Goal: Transaction & Acquisition: Obtain resource

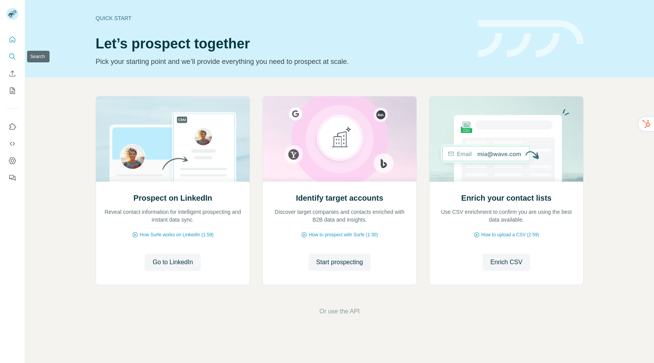
click at [9, 60] on button "Search" at bounding box center [12, 57] width 12 height 14
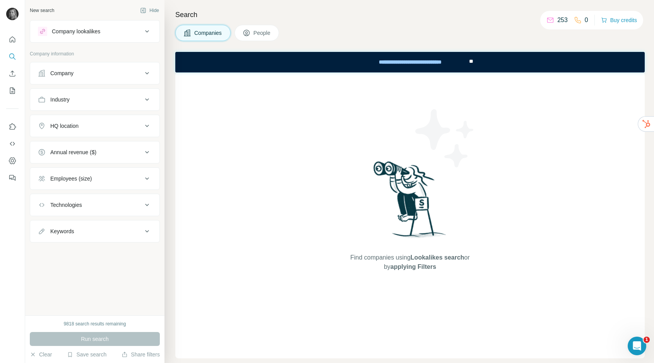
click at [88, 75] on div "Company" at bounding box center [90, 73] width 104 height 8
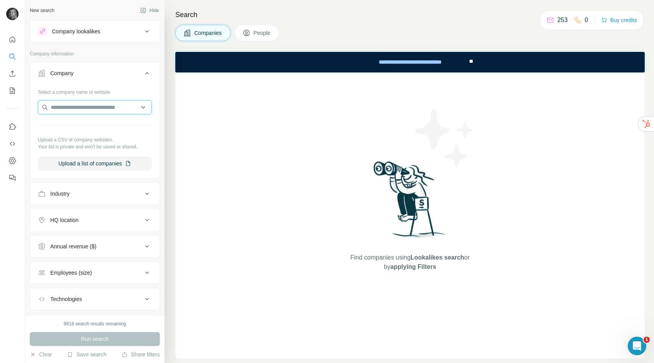
click at [86, 107] on input "text" at bounding box center [95, 107] width 114 height 14
type input "**********"
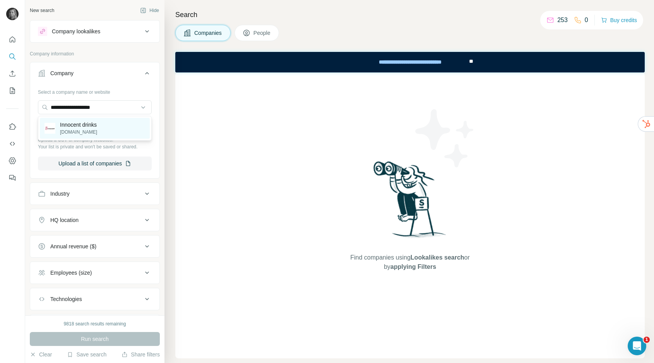
click at [85, 128] on p "Innocent drinks" at bounding box center [78, 125] width 37 height 8
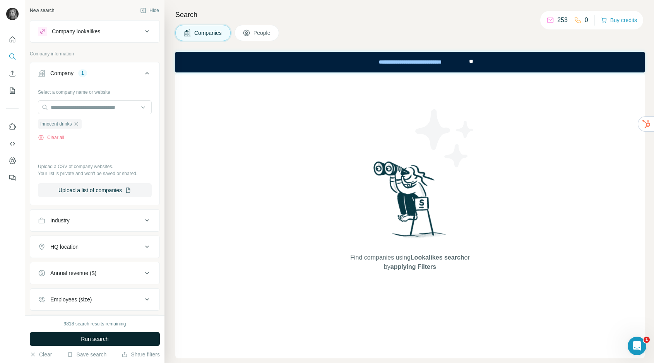
click at [101, 337] on span "Run search" at bounding box center [95, 339] width 28 height 8
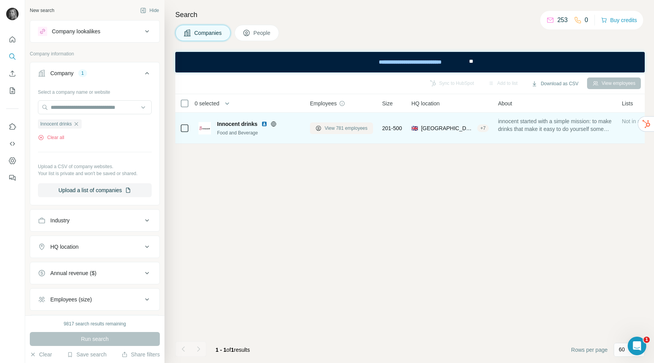
click at [351, 128] on span "View 781 employees" at bounding box center [346, 128] width 43 height 7
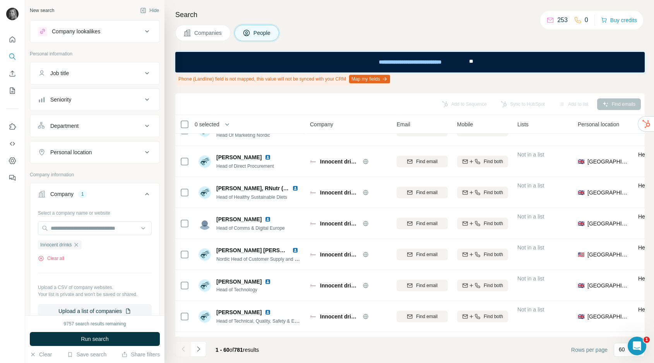
scroll to position [1655, 0]
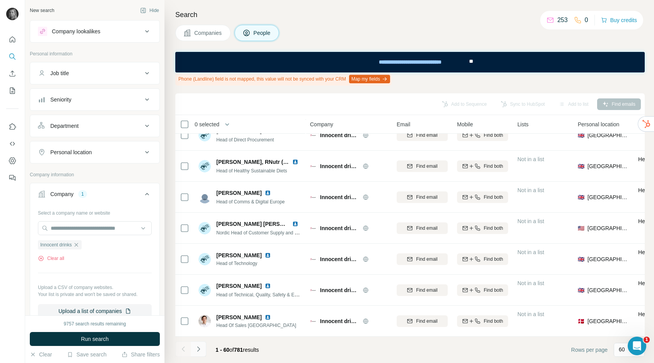
click at [199, 350] on icon "Navigate to next page" at bounding box center [199, 349] width 8 height 8
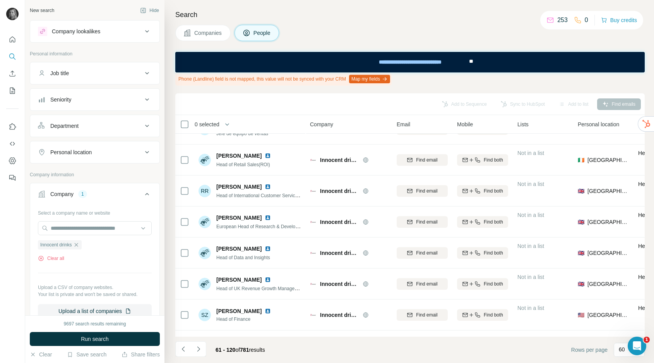
scroll to position [0, 0]
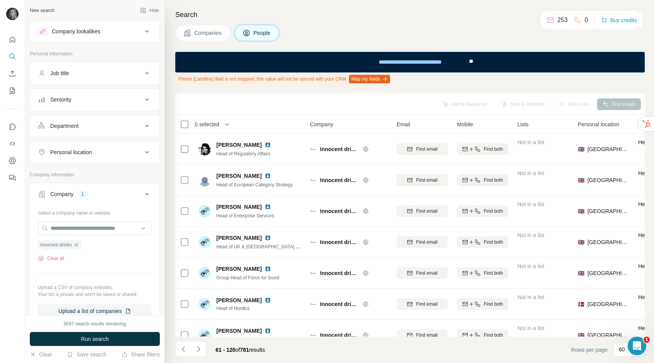
click at [98, 74] on div "Job title" at bounding box center [90, 73] width 104 height 8
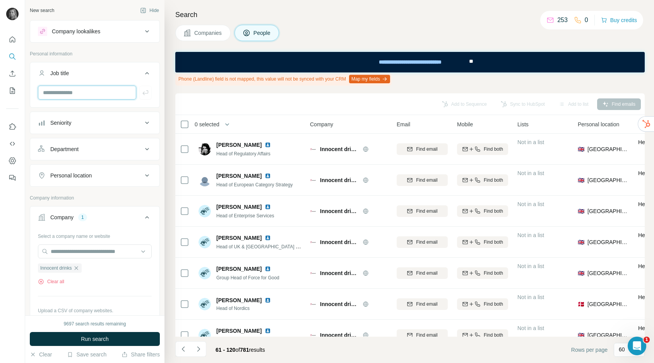
click at [96, 96] on input "text" at bounding box center [87, 93] width 98 height 14
type input "**********"
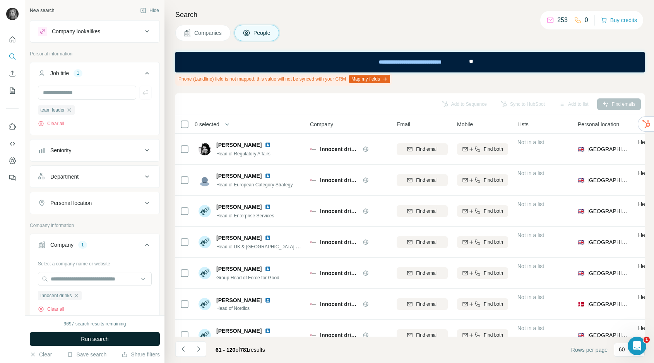
click at [89, 334] on button "Run search" at bounding box center [95, 339] width 130 height 14
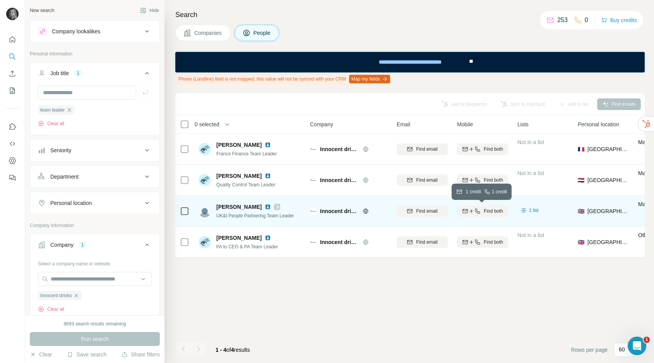
click at [484, 211] on span "Find both" at bounding box center [493, 210] width 19 height 7
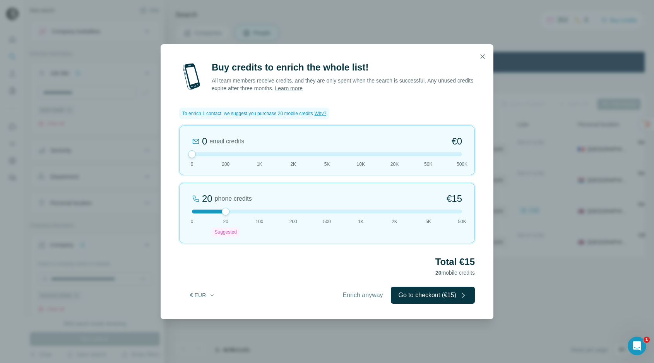
click at [479, 67] on div at bounding box center [327, 56] width 333 height 25
click at [483, 58] on icon "button" at bounding box center [483, 57] width 8 height 8
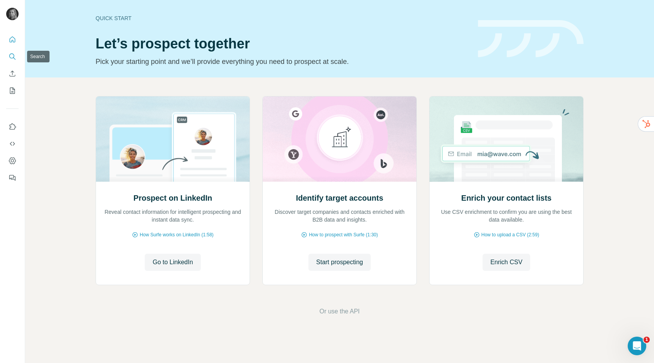
click at [12, 56] on icon "Search" at bounding box center [13, 57] width 8 height 8
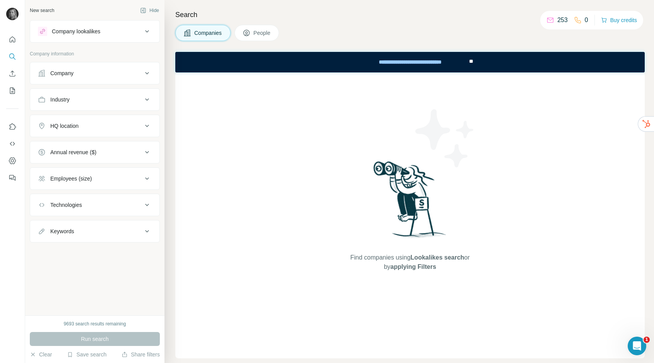
click at [82, 74] on div "Company" at bounding box center [90, 73] width 104 height 8
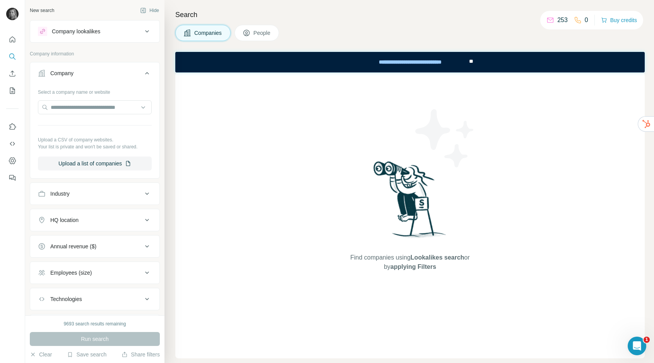
click at [79, 99] on div "Select a company name or website Upload a CSV of company websites. Your list is…" at bounding box center [95, 128] width 114 height 85
click at [80, 106] on input "text" at bounding box center [95, 107] width 114 height 14
paste input "**********"
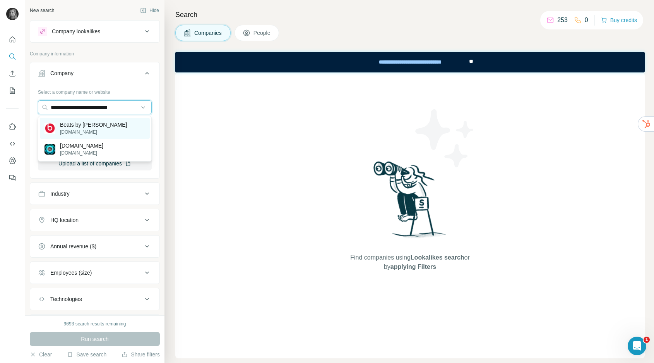
type input "**********"
click at [80, 123] on p "Beats by Dre" at bounding box center [93, 125] width 67 height 8
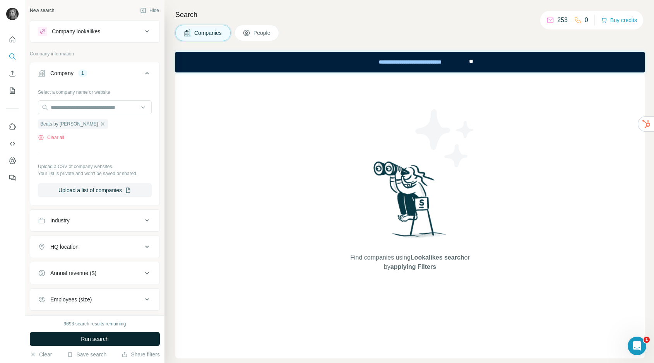
click at [97, 336] on span "Run search" at bounding box center [95, 339] width 28 height 8
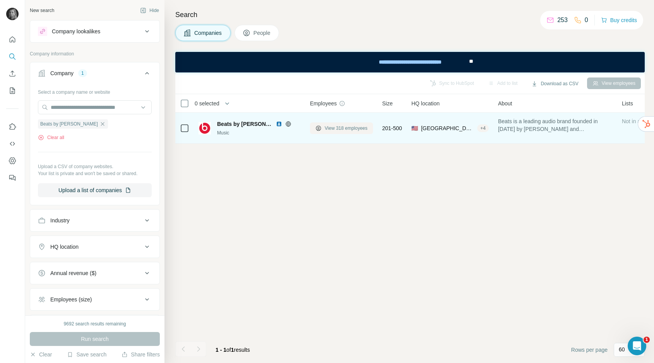
click at [336, 126] on span "View 318 employees" at bounding box center [346, 128] width 43 height 7
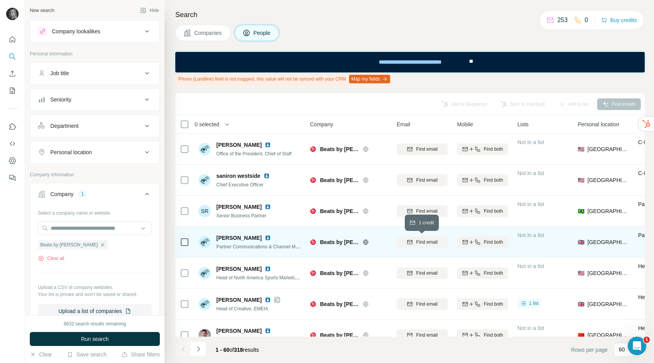
click at [411, 243] on icon "button" at bounding box center [409, 242] width 5 height 4
click at [478, 243] on icon "button" at bounding box center [477, 242] width 6 height 6
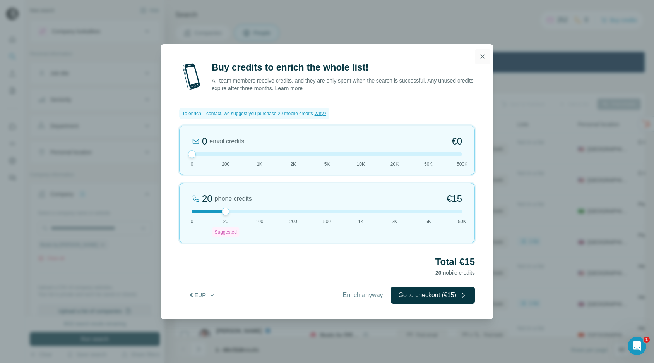
click at [482, 53] on icon "button" at bounding box center [483, 57] width 8 height 8
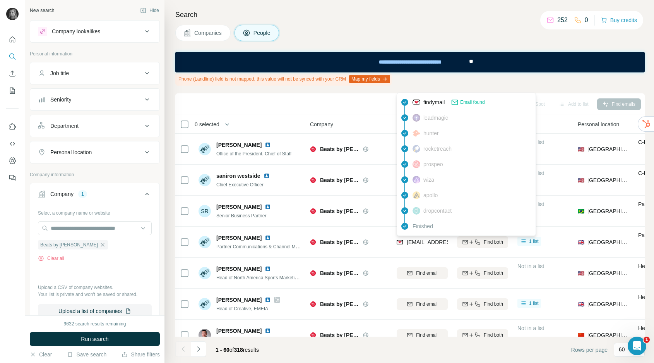
click at [425, 241] on span "ttwele@beatsbydre.com" at bounding box center [453, 242] width 92 height 6
copy tr "ttwele@beatsbydre.com"
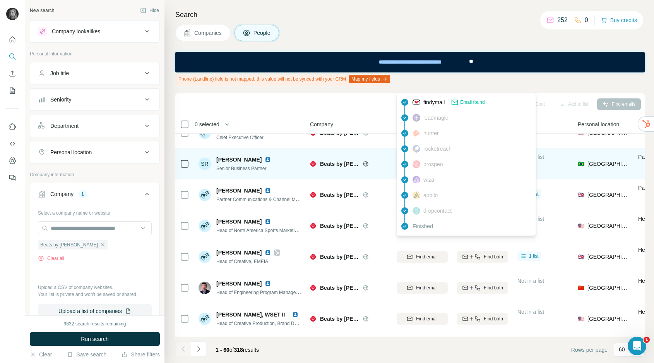
scroll to position [55, 0]
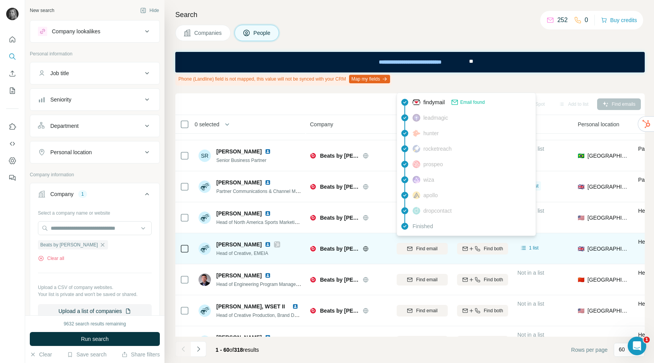
click at [436, 258] on div "Find email" at bounding box center [422, 248] width 51 height 21
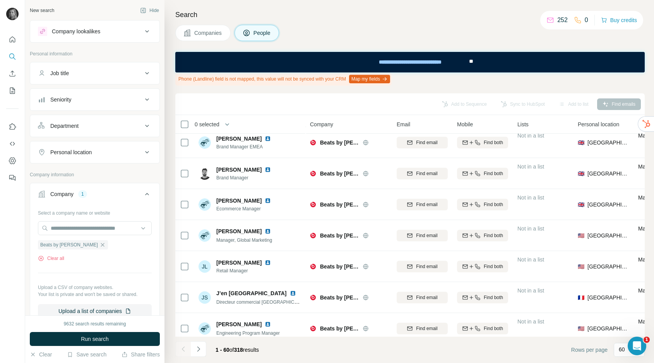
scroll to position [1028, 0]
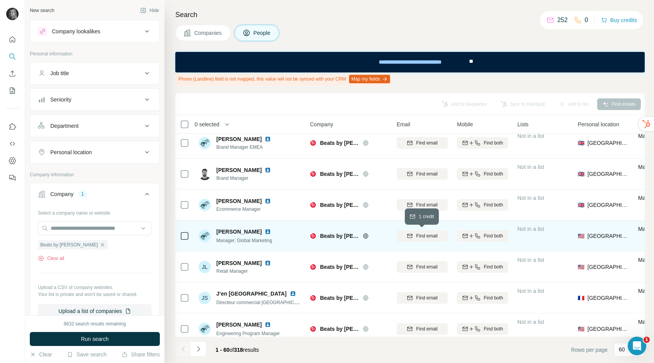
click at [435, 235] on span "Find email" at bounding box center [426, 235] width 21 height 7
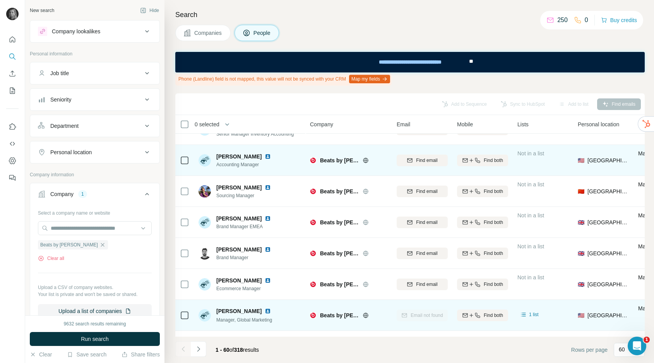
scroll to position [948, 0]
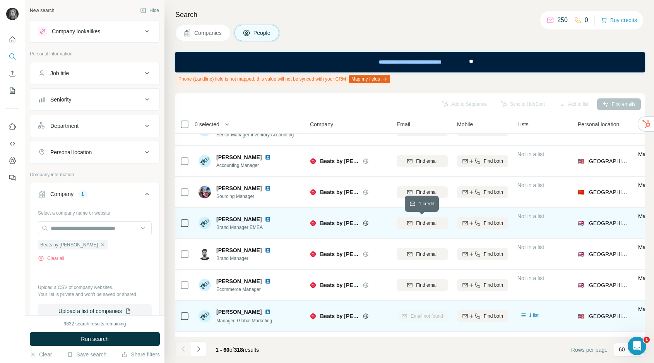
click at [421, 226] on button "Find email" at bounding box center [422, 223] width 51 height 12
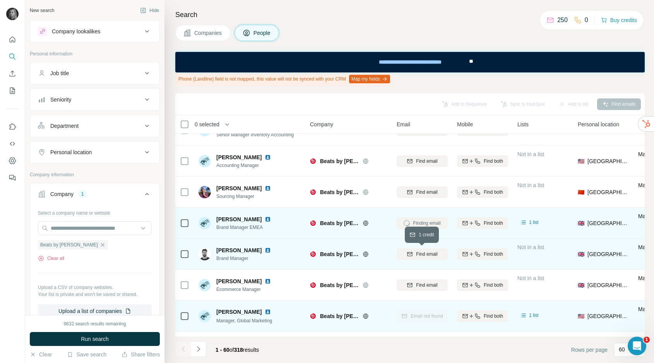
click at [422, 250] on span "Find email" at bounding box center [426, 253] width 21 height 7
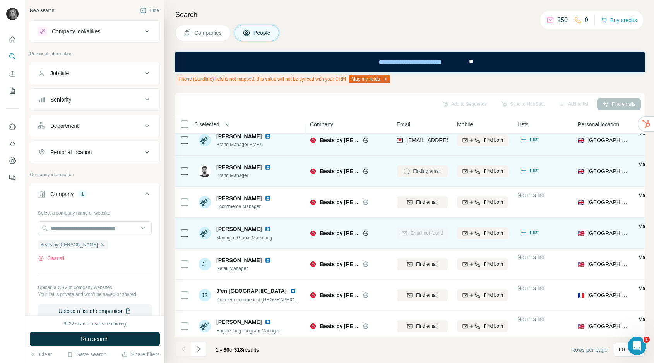
scroll to position [963, 0]
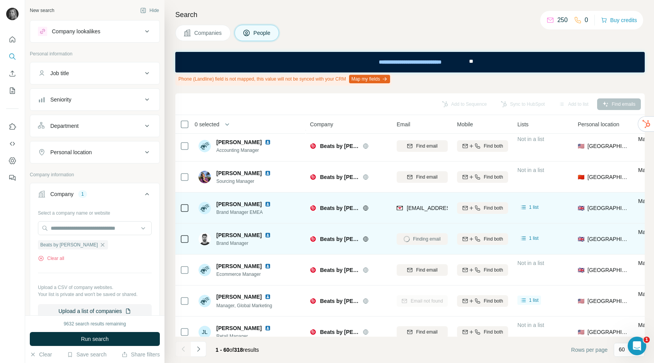
click at [428, 202] on div "idienesch@beatsbydre.com" at bounding box center [422, 207] width 51 height 21
click at [428, 203] on div "idienesch@beatsbydre.com" at bounding box center [422, 207] width 51 height 21
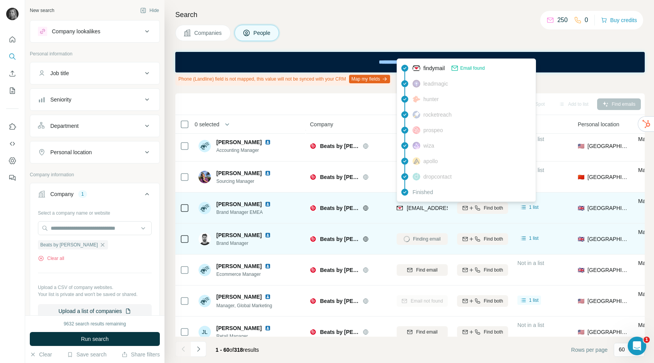
click at [428, 211] on span "idienesch@beatsbydre.com" at bounding box center [453, 208] width 92 height 6
copy tr "idienesch@beatsbydre.com"
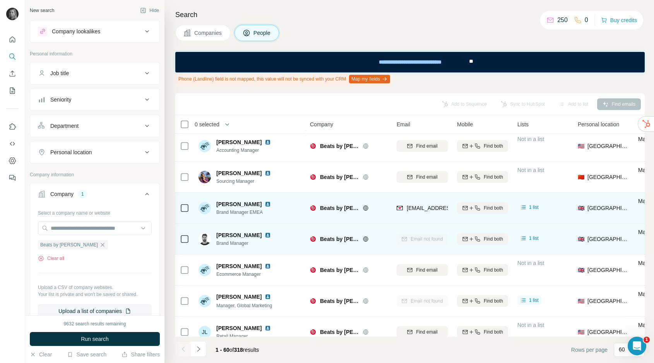
click at [231, 206] on span "Ildiko Dienesch" at bounding box center [238, 204] width 45 height 8
drag, startPoint x: 230, startPoint y: 205, endPoint x: 214, endPoint y: 205, distance: 15.5
click at [214, 205] on div "Ildiko Dienesch Brand Manager EMEA" at bounding box center [236, 207] width 75 height 15
copy span "Ildiko"
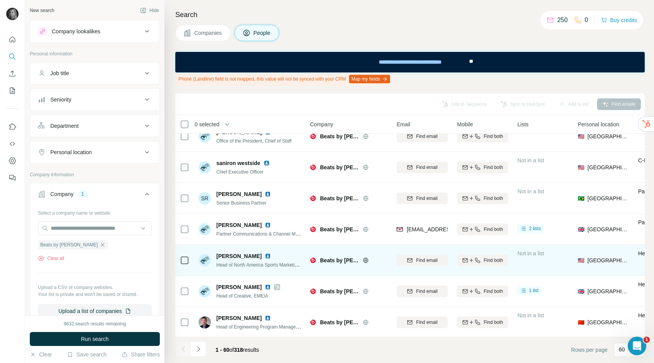
scroll to position [18, 0]
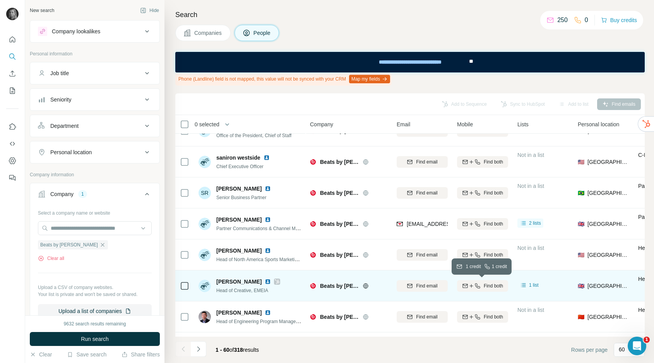
click at [490, 287] on span "Find both" at bounding box center [493, 285] width 19 height 7
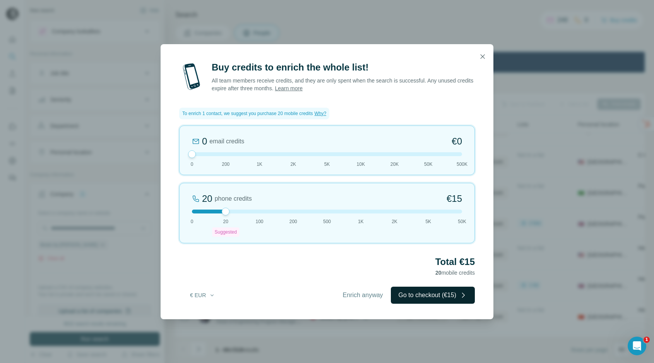
click at [434, 293] on button "Go to checkout (€15)" at bounding box center [433, 294] width 84 height 17
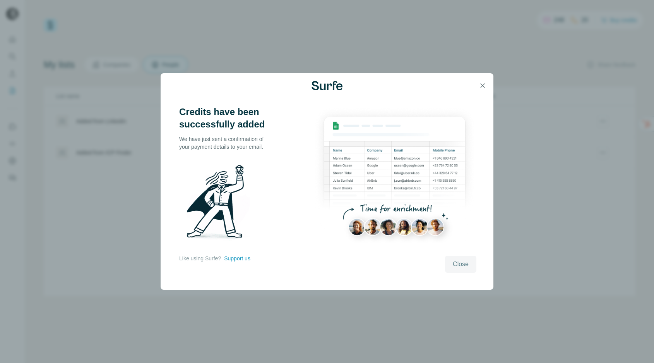
click at [460, 268] on span "Close" at bounding box center [461, 263] width 16 height 9
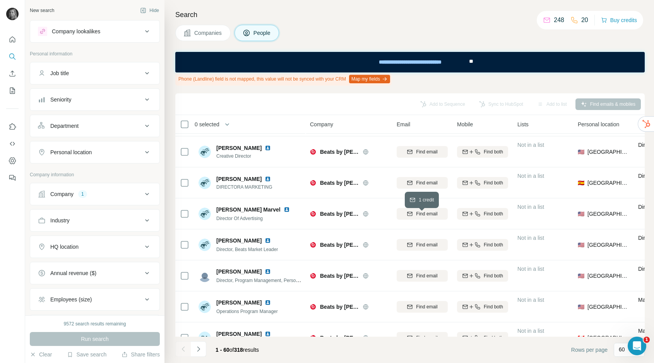
scroll to position [462, 0]
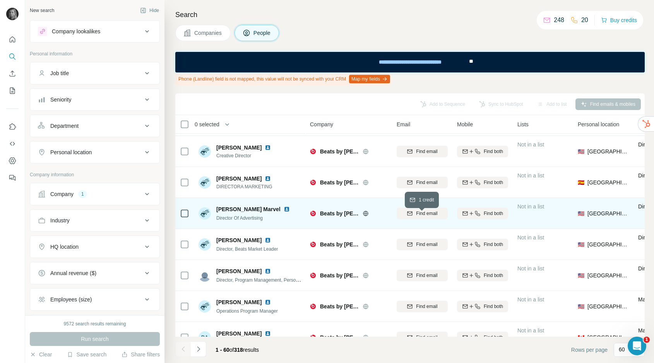
click at [426, 211] on span "Find email" at bounding box center [426, 213] width 21 height 7
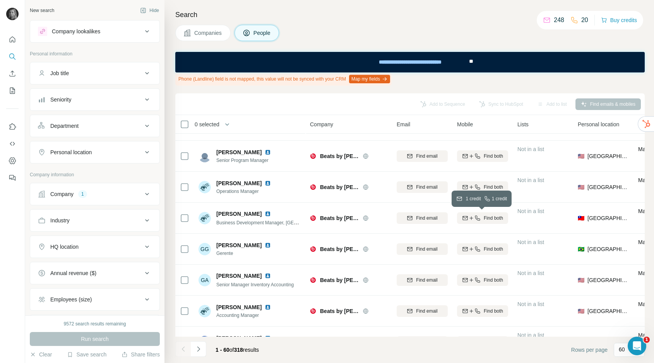
scroll to position [816, 0]
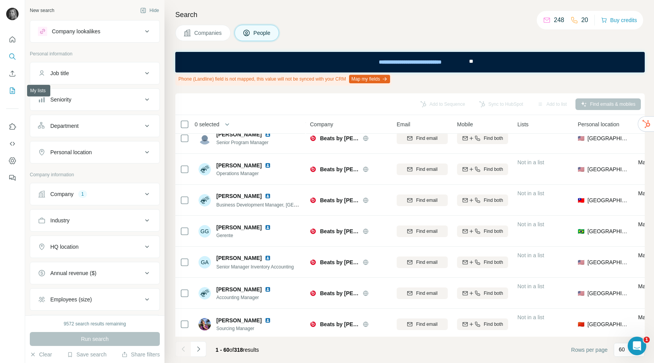
click at [11, 89] on icon "My lists" at bounding box center [13, 91] width 8 height 8
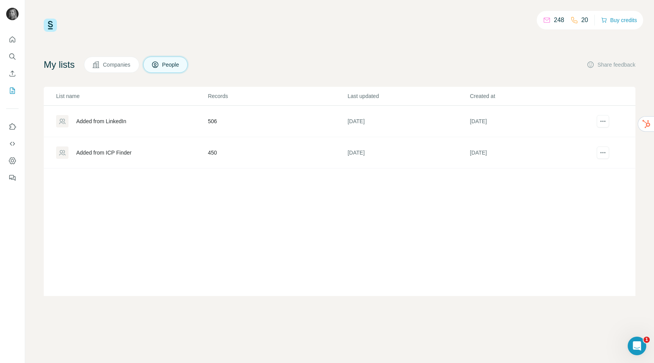
click at [117, 150] on div "Added from ICP Finder" at bounding box center [103, 153] width 55 height 8
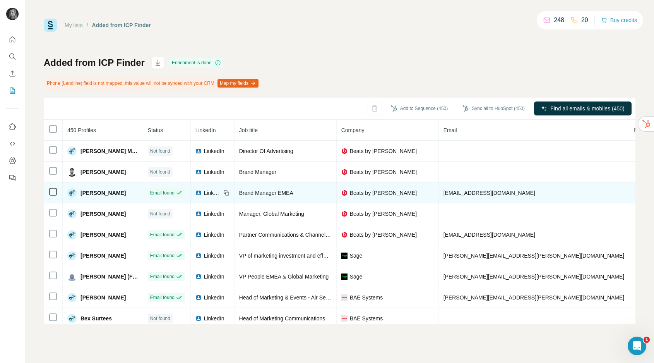
click at [629, 189] on td at bounding box center [642, 192] width 26 height 21
click at [225, 192] on icon at bounding box center [226, 193] width 3 height 3
click at [216, 190] on span "LinkedIn" at bounding box center [212, 193] width 17 height 8
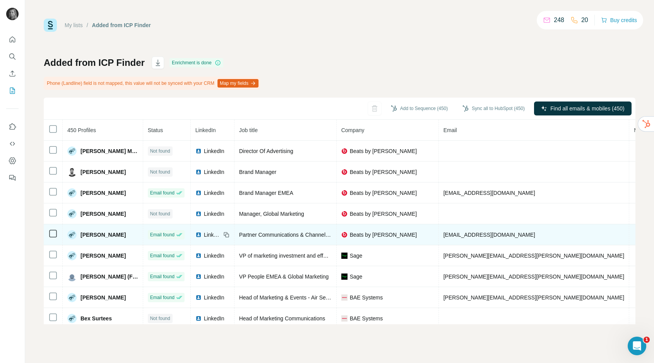
click at [212, 233] on span "LinkedIn" at bounding box center [212, 235] width 17 height 8
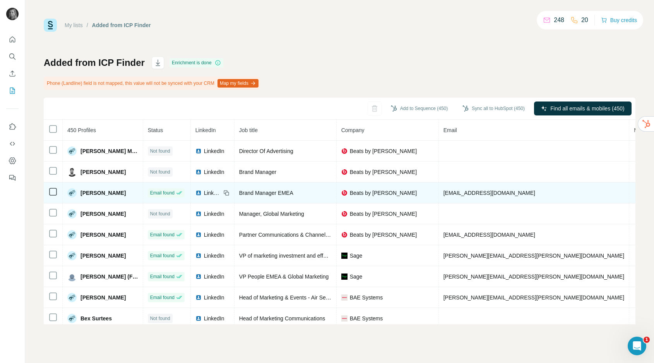
click at [210, 191] on span "LinkedIn" at bounding box center [212, 193] width 17 height 8
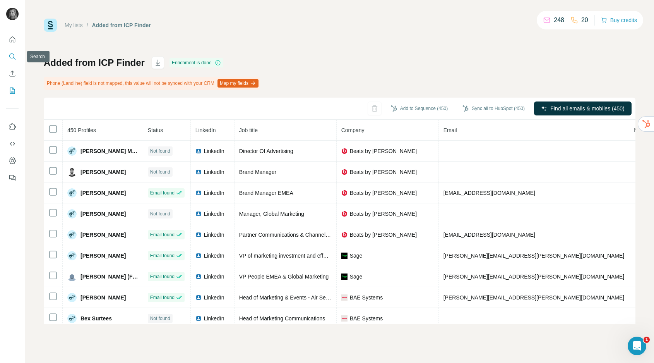
click at [14, 53] on icon "Search" at bounding box center [13, 57] width 8 height 8
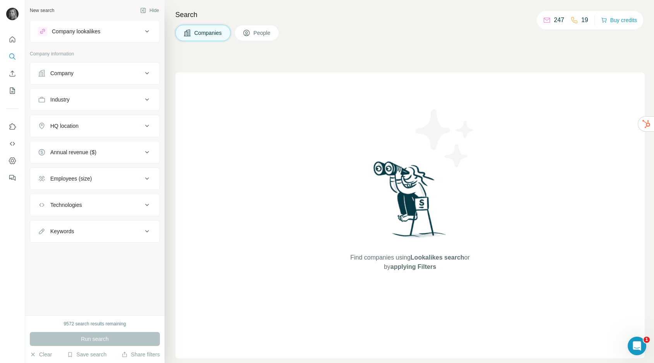
click at [84, 76] on div "Company" at bounding box center [90, 73] width 104 height 8
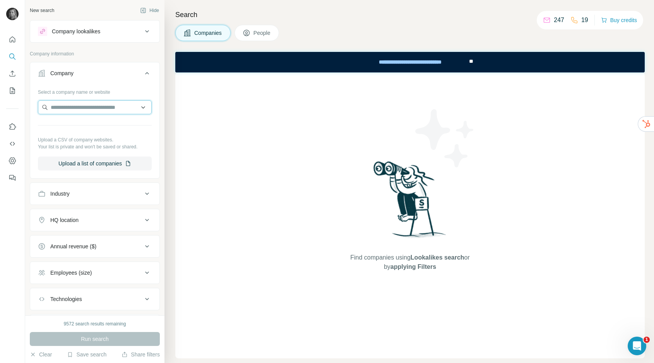
click at [75, 106] on input "text" at bounding box center [95, 107] width 114 height 14
paste input "**********"
type input "**********"
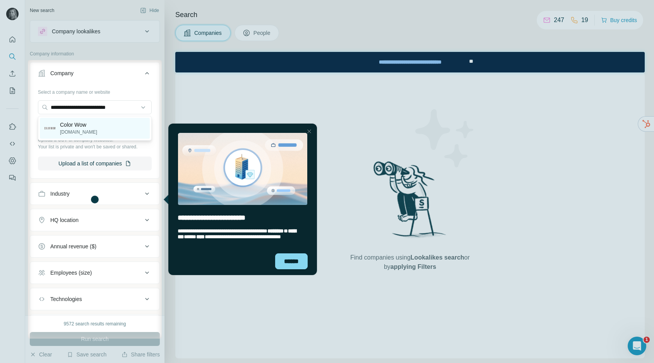
click at [73, 133] on p "colorwowhair.com" at bounding box center [78, 131] width 37 height 7
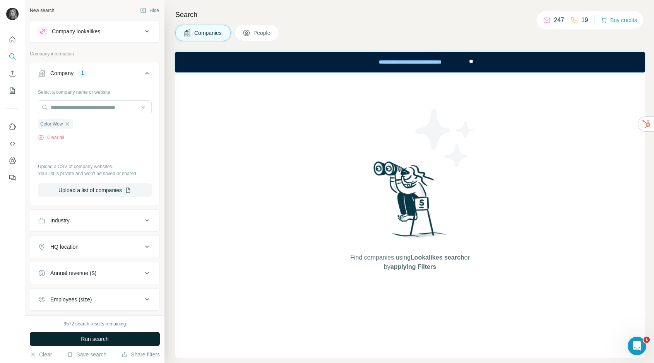
click at [98, 336] on span "Run search" at bounding box center [95, 339] width 28 height 8
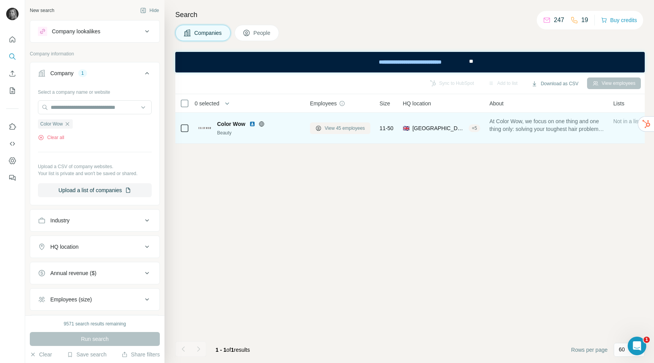
click at [341, 125] on span "View 45 employees" at bounding box center [345, 128] width 40 height 7
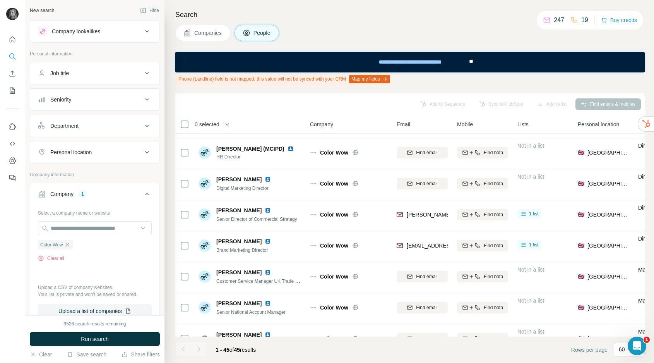
scroll to position [152, 0]
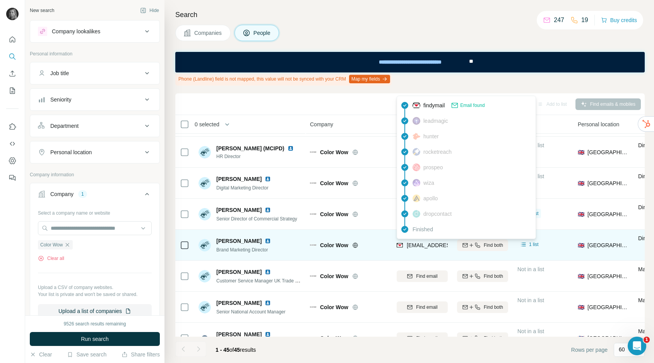
click at [425, 241] on div "philippa@federicibrands.com" at bounding box center [453, 245] width 92 height 8
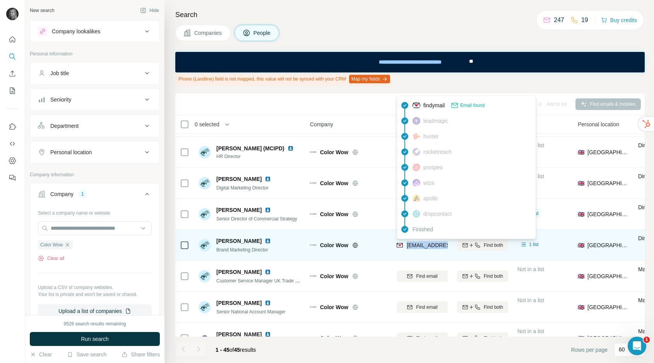
click at [425, 241] on div "philippa@federicibrands.com" at bounding box center [453, 245] width 92 height 8
copy tr "philippa@federicibrands.com"
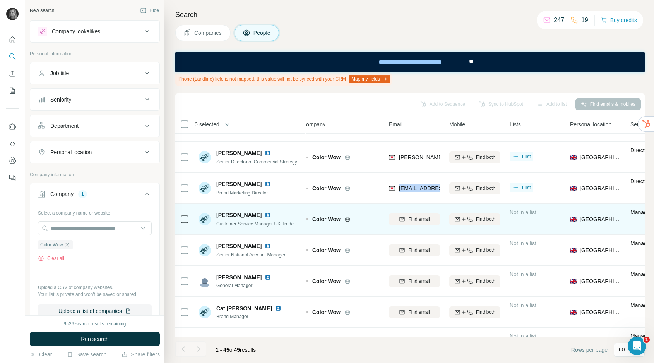
scroll to position [208, 8]
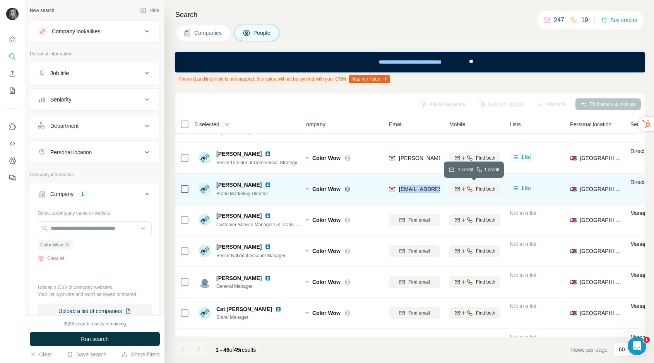
click at [467, 187] on icon "button" at bounding box center [469, 188] width 5 height 5
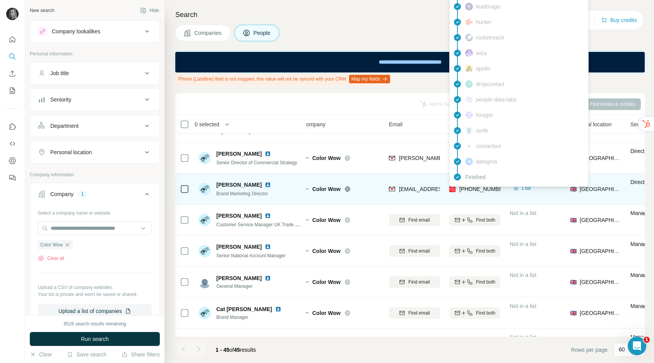
click at [476, 188] on span "+447881273585" at bounding box center [483, 189] width 49 height 6
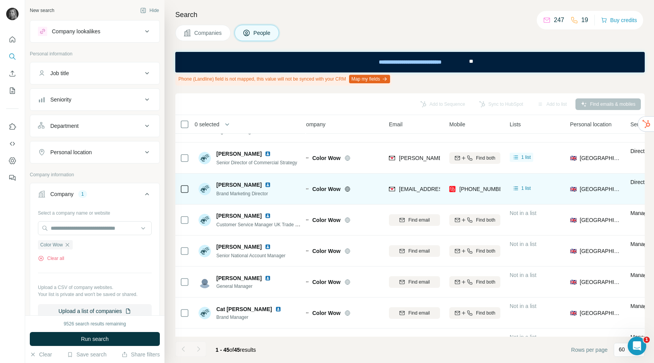
click at [462, 198] on div "+447881273585" at bounding box center [474, 188] width 51 height 21
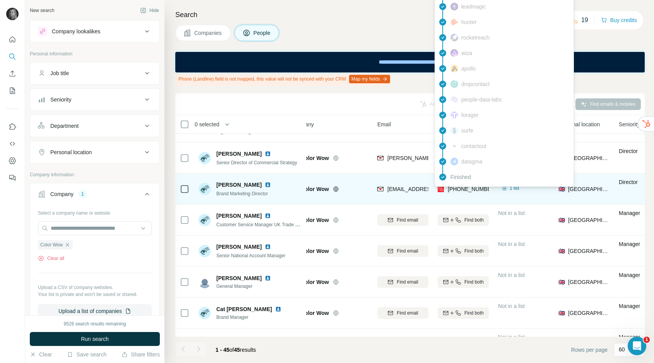
scroll to position [208, 13]
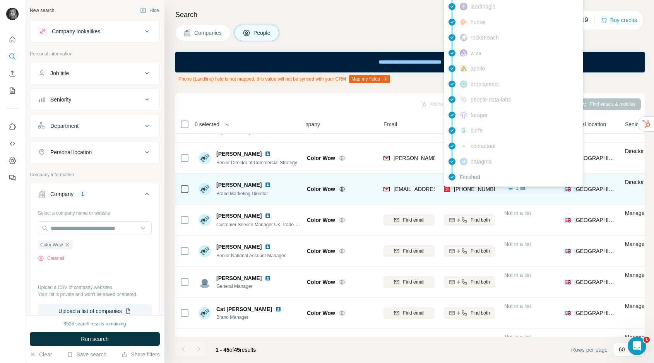
click at [482, 189] on span "+447881273585" at bounding box center [478, 189] width 49 height 6
copy tr "+447881273585"
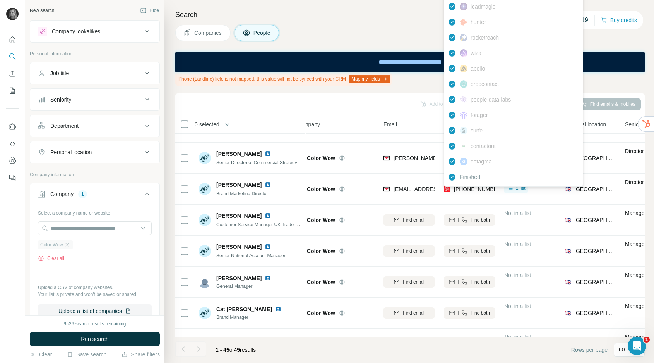
click at [72, 243] on div "Color Wow" at bounding box center [55, 244] width 35 height 9
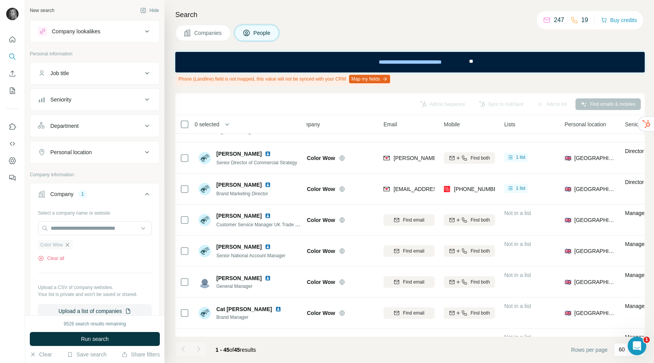
click at [67, 245] on icon "button" at bounding box center [67, 244] width 6 height 6
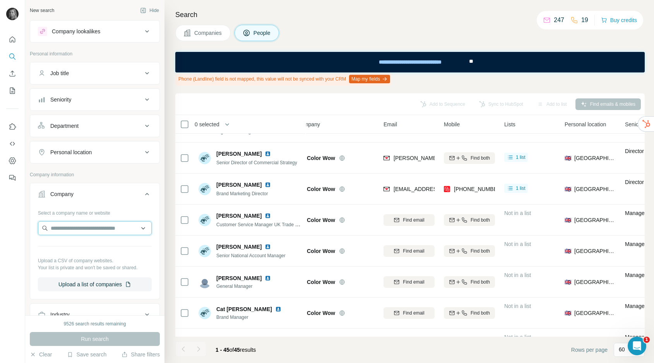
click at [80, 226] on input "text" at bounding box center [95, 228] width 114 height 14
paste input "**********"
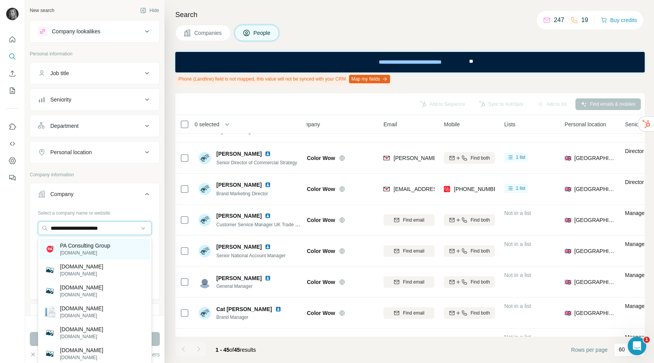
type input "**********"
click at [84, 253] on p "paconsulting.com" at bounding box center [85, 252] width 50 height 7
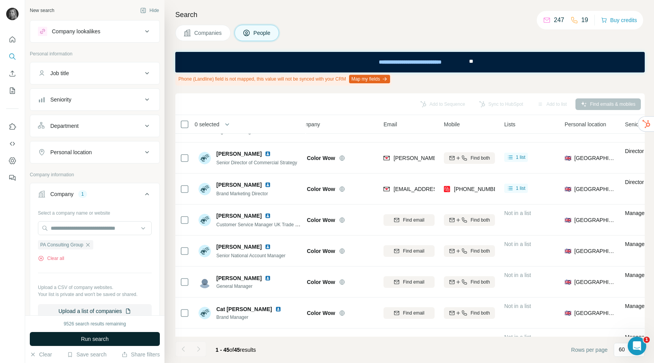
click at [89, 340] on span "Run search" at bounding box center [95, 339] width 28 height 8
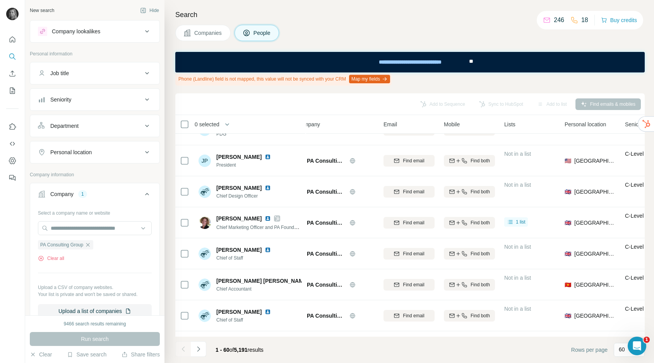
scroll to position [569, 13]
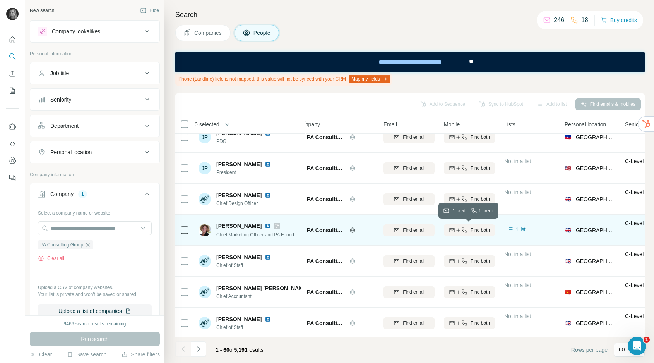
click at [463, 228] on icon "button" at bounding box center [464, 229] width 5 height 5
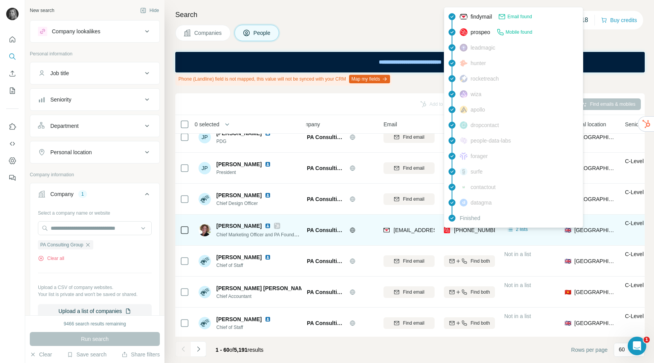
click at [471, 231] on span "+447918748936" at bounding box center [478, 230] width 49 height 6
copy tr "+447918748936"
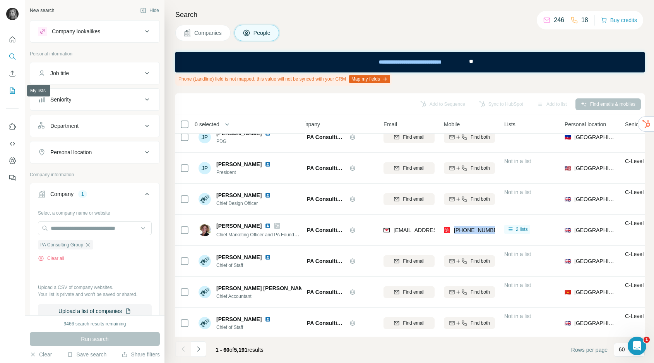
click at [10, 91] on icon "My lists" at bounding box center [12, 90] width 5 height 6
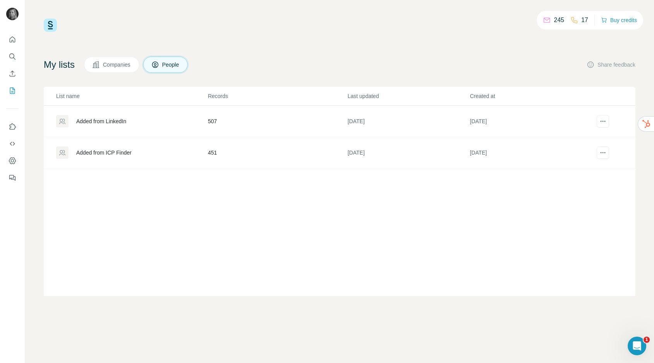
click at [125, 156] on div "Added from ICP Finder" at bounding box center [103, 153] width 55 height 8
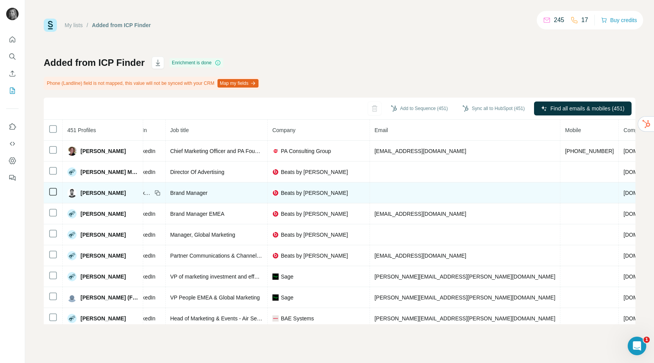
scroll to position [0, 71]
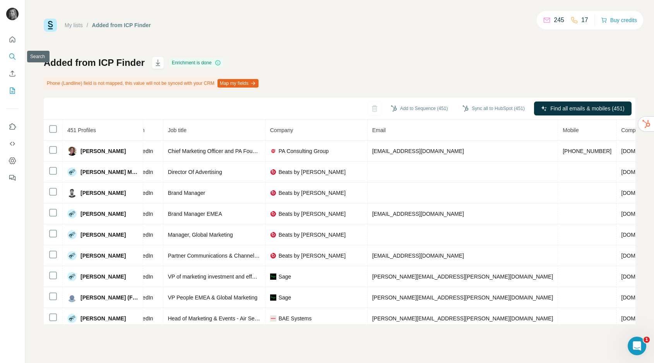
click at [13, 58] on icon "Search" at bounding box center [13, 57] width 8 height 8
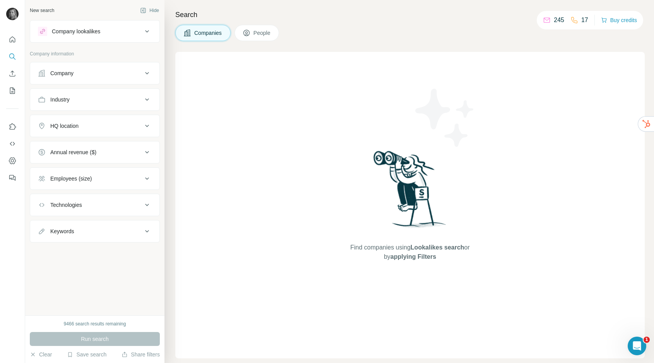
click at [75, 79] on button "Company" at bounding box center [94, 73] width 129 height 19
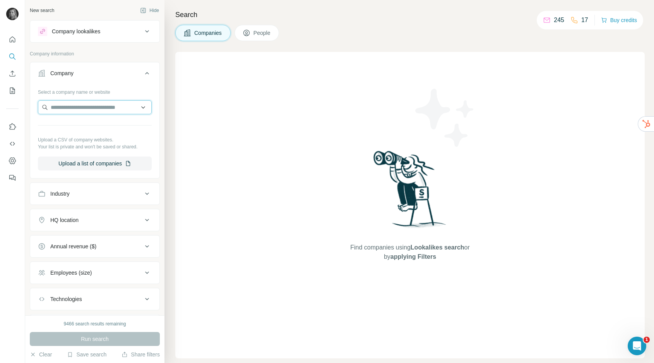
click at [73, 107] on input "text" at bounding box center [95, 107] width 114 height 14
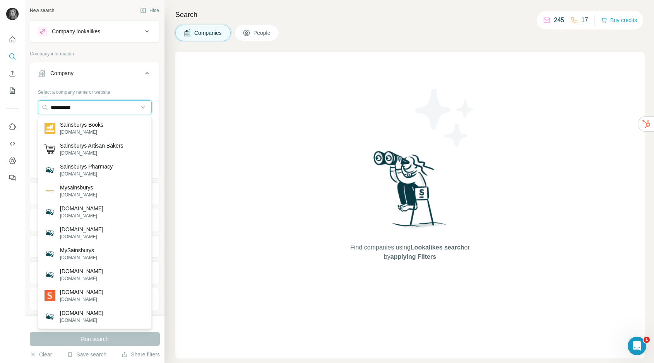
type input "**********"
click at [202, 91] on div "Find companies using Lookalikes search or by applying Filters" at bounding box center [409, 205] width 469 height 306
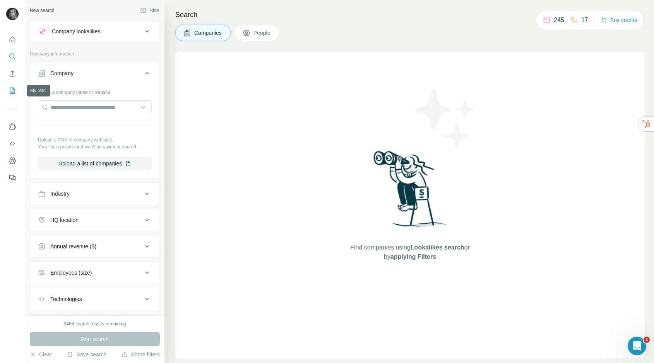
click at [13, 85] on button "My lists" at bounding box center [12, 91] width 12 height 14
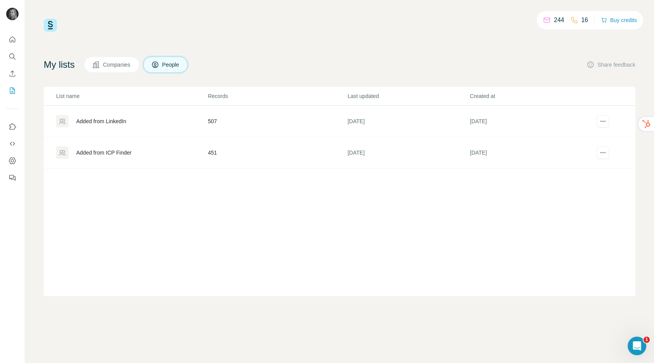
click at [103, 151] on div "Added from ICP Finder" at bounding box center [103, 153] width 55 height 8
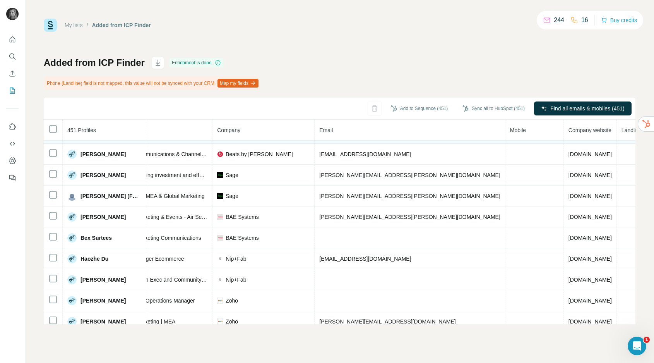
scroll to position [101, 127]
